Goal: Task Accomplishment & Management: Use online tool/utility

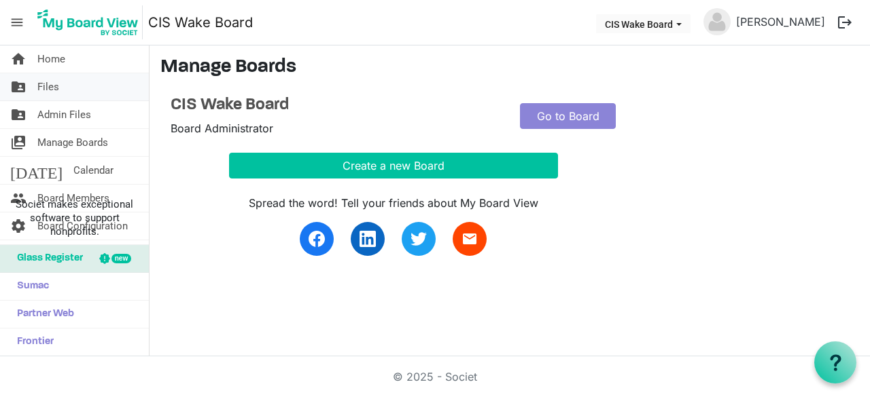
click at [39, 93] on span "Files" at bounding box center [48, 86] width 22 height 27
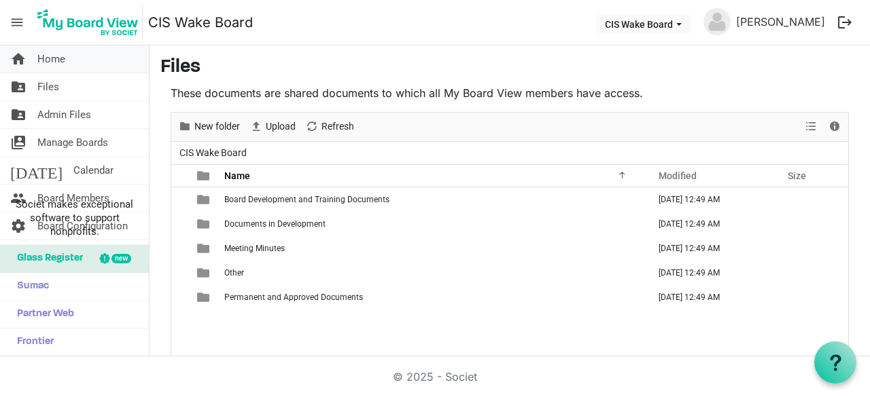
click at [52, 60] on span "Home" at bounding box center [51, 59] width 28 height 27
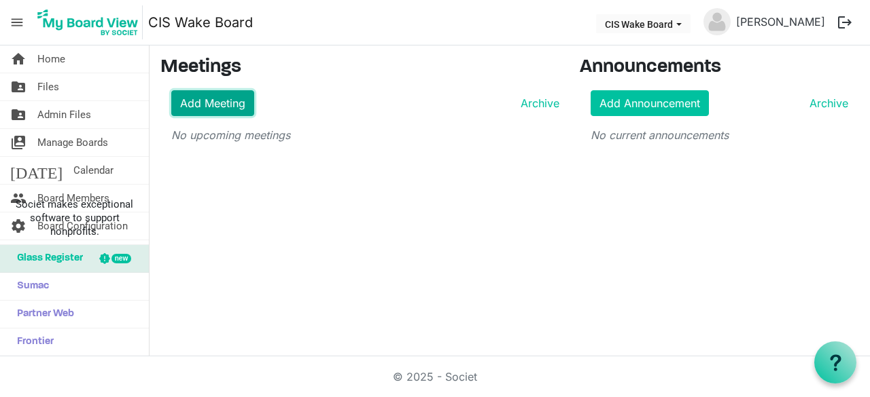
click at [208, 109] on link "Add Meeting" at bounding box center [212, 103] width 83 height 26
